Goal: Information Seeking & Learning: Learn about a topic

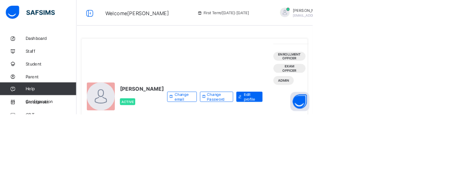
click at [45, 133] on span "Classes" at bounding box center [76, 133] width 76 height 8
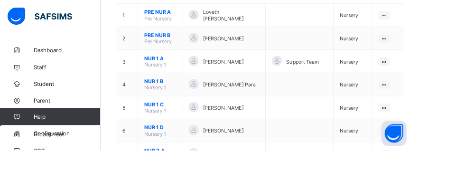
scroll to position [140, 0]
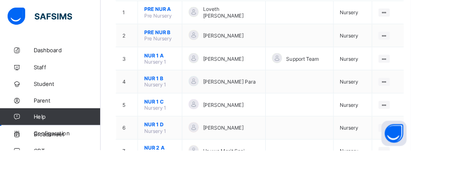
click at [0, 0] on ul "View Class Assign form Teacher" at bounding box center [0, 0] width 0 height 0
click at [0, 0] on div "View Class" at bounding box center [0, 0] width 0 height 0
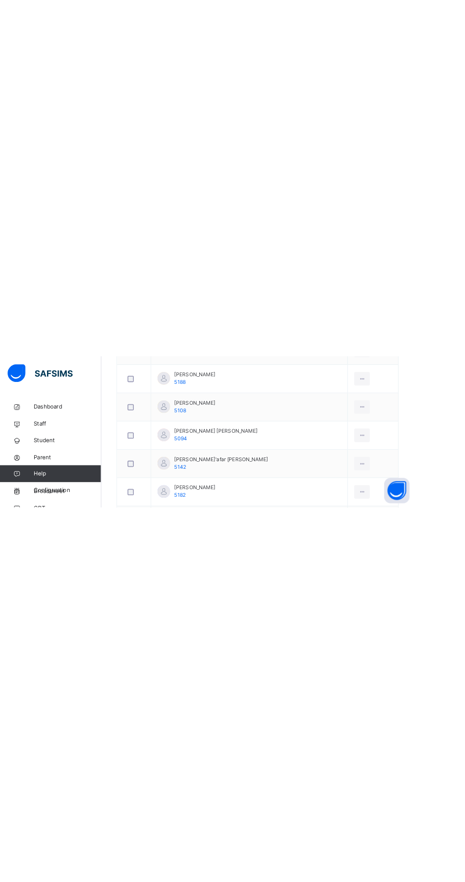
scroll to position [88, 0]
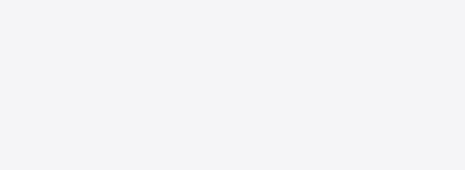
scroll to position [35, 0]
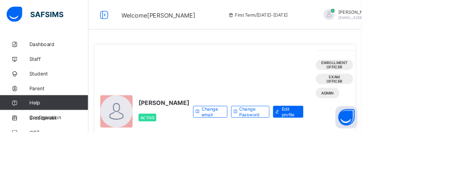
click at [40, 133] on span "Classes" at bounding box center [76, 133] width 76 height 8
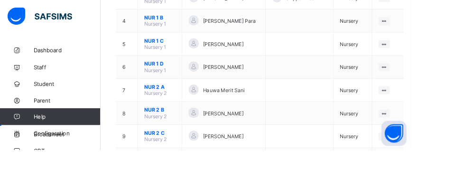
scroll to position [209, 0]
click at [0, 0] on ul "View Class Assign form Teacher" at bounding box center [0, 0] width 0 height 0
click at [0, 0] on div "View Class" at bounding box center [0, 0] width 0 height 0
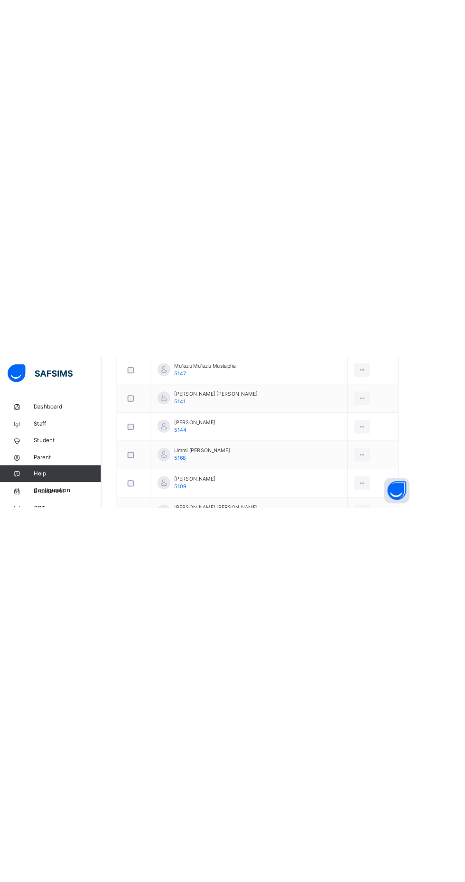
scroll to position [88, 0]
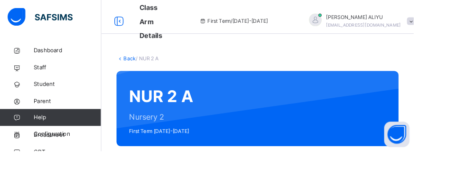
click at [140, 66] on link "Back" at bounding box center [146, 65] width 14 height 7
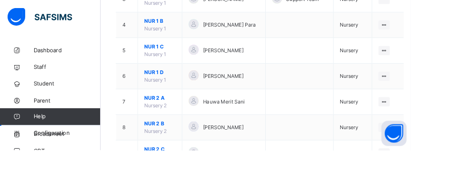
scroll to position [219, 0]
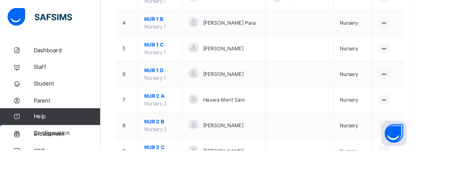
click at [431, 169] on icon at bounding box center [435, 170] width 8 height 7
click at [0, 0] on div "View Class" at bounding box center [0, 0] width 0 height 0
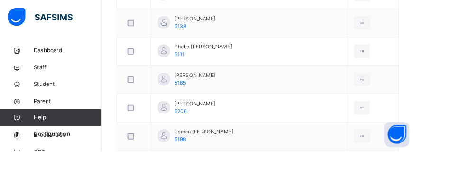
scroll to position [815, 0]
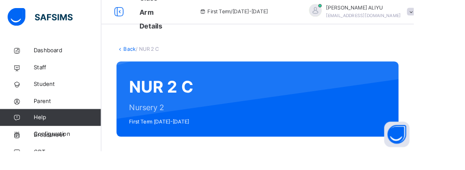
scroll to position [8, 0]
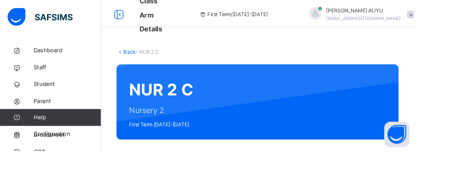
click at [141, 59] on link "Back" at bounding box center [146, 58] width 14 height 7
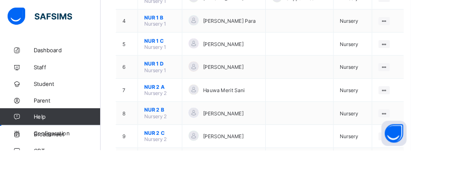
scroll to position [210, 0]
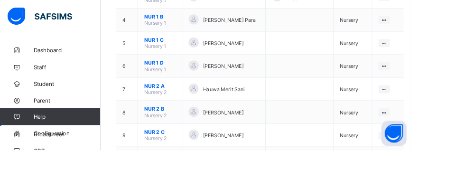
click at [0, 0] on ul "View Class Assign form Teacher" at bounding box center [0, 0] width 0 height 0
click at [0, 0] on li "View Class" at bounding box center [0, 0] width 0 height 0
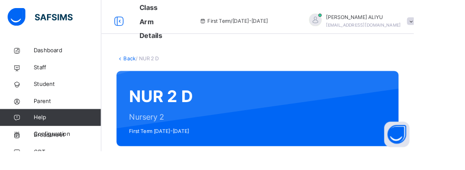
click at [145, 64] on link "Back" at bounding box center [146, 65] width 14 height 7
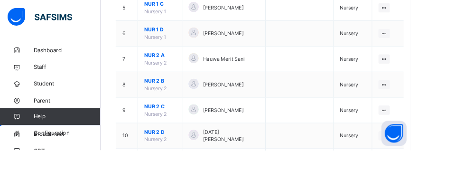
scroll to position [267, 0]
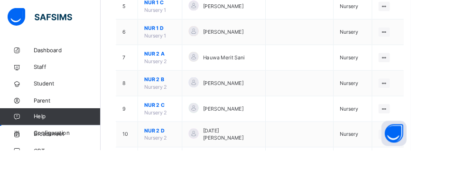
click at [0, 0] on div "View Class" at bounding box center [0, 0] width 0 height 0
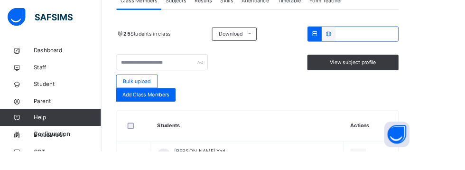
scroll to position [289, 0]
